Goal: Task Accomplishment & Management: Complete application form

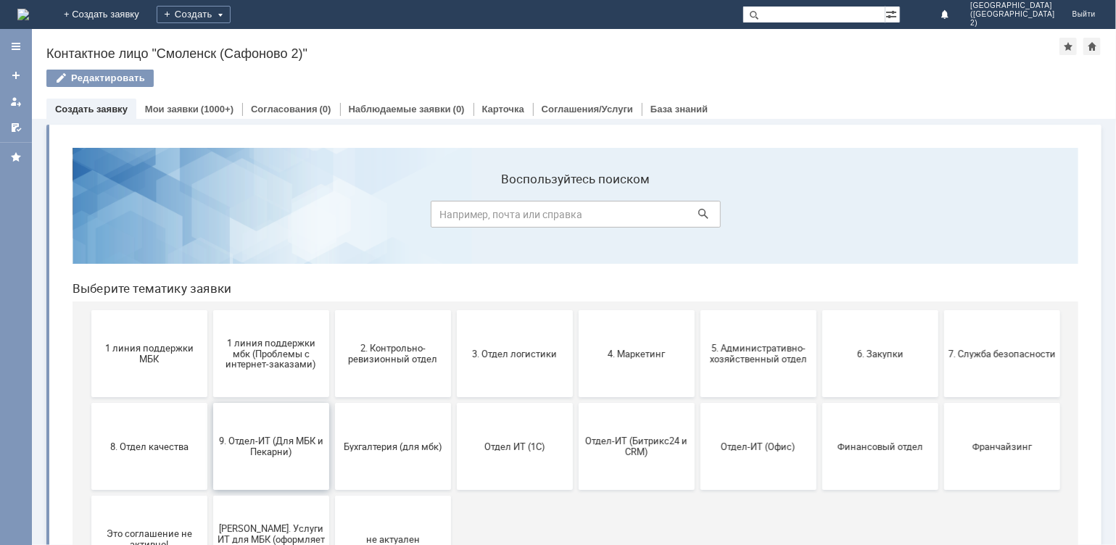
click at [260, 444] on span "9. Отдел-ИТ (Для МБК и Пекарни)" at bounding box center [270, 446] width 107 height 22
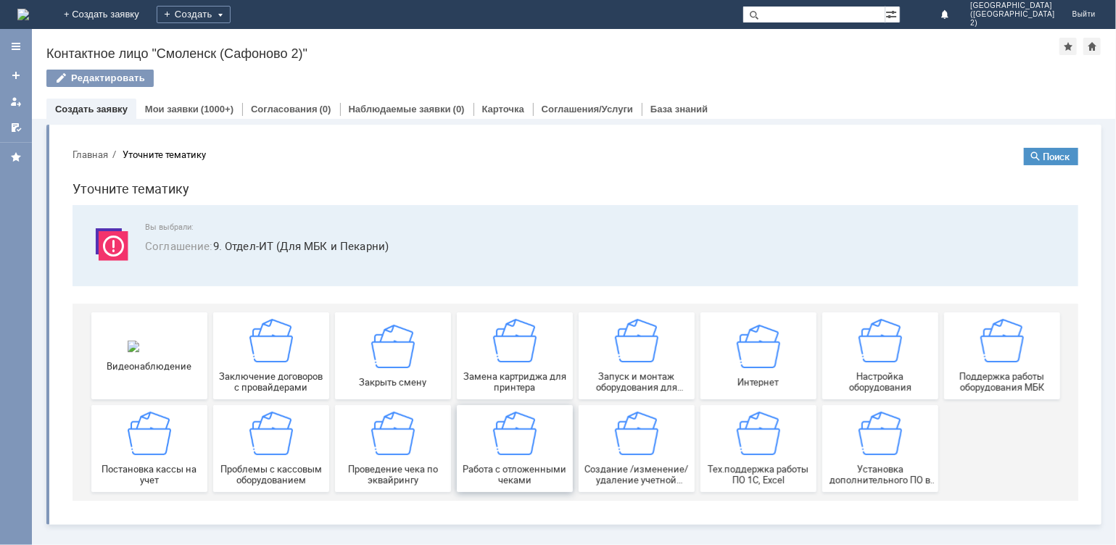
click at [537, 458] on div "Работа с отложенными чеками" at bounding box center [513, 448] width 107 height 74
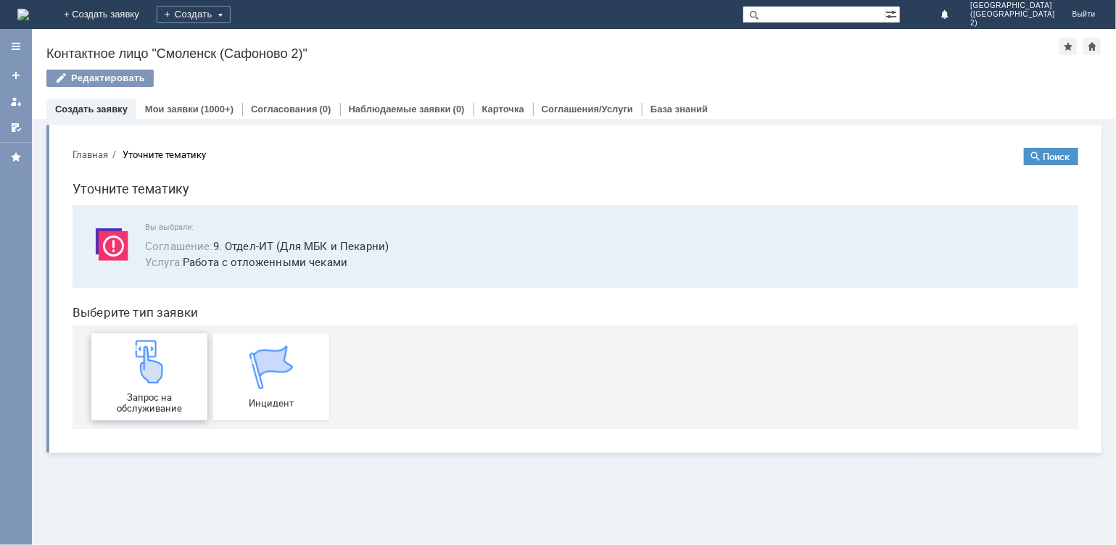
click at [159, 381] on img at bounding box center [148, 360] width 43 height 43
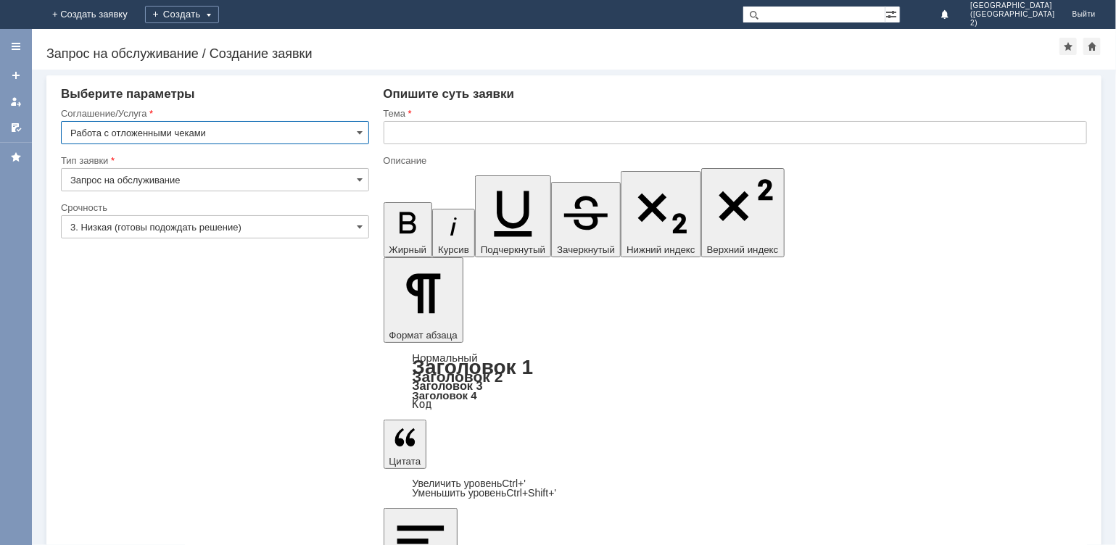
click at [415, 130] on input "text" at bounding box center [735, 132] width 704 height 23
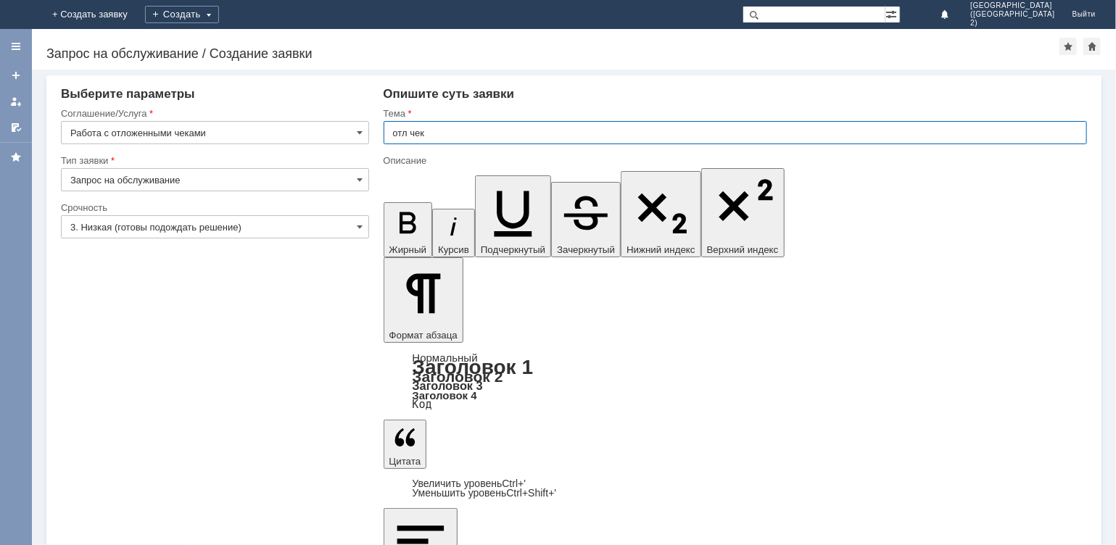
type input "отл чек"
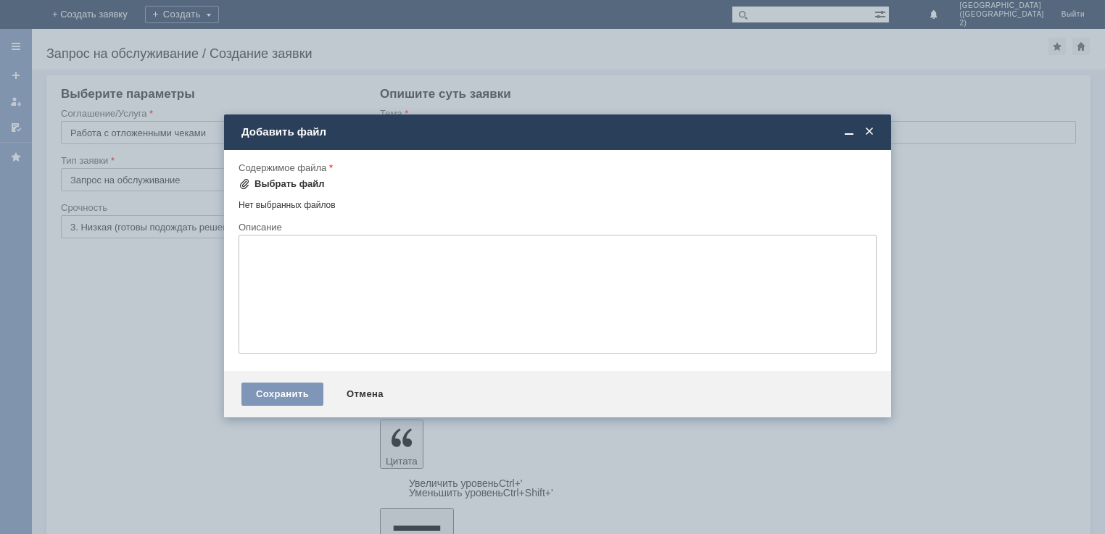
click at [282, 188] on div "Выбрать файл" at bounding box center [289, 184] width 70 height 12
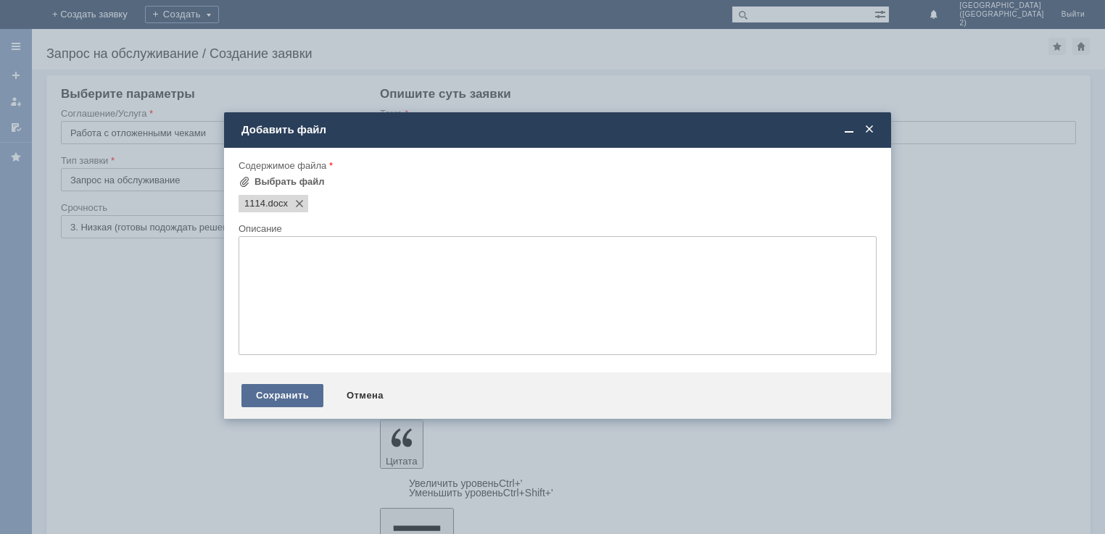
click at [296, 399] on div "Сохранить" at bounding box center [282, 395] width 82 height 23
